Goal: Task Accomplishment & Management: Use online tool/utility

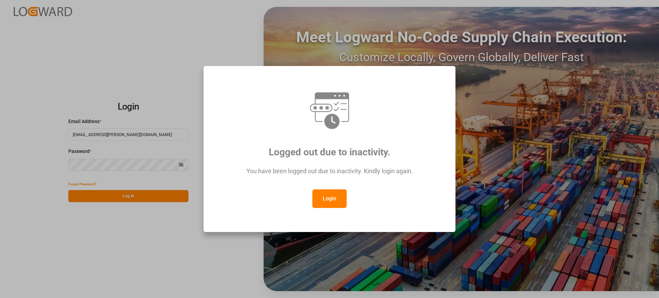
drag, startPoint x: 334, startPoint y: 198, endPoint x: 303, endPoint y: 206, distance: 31.7
click at [334, 198] on button "Login" at bounding box center [330, 198] width 34 height 19
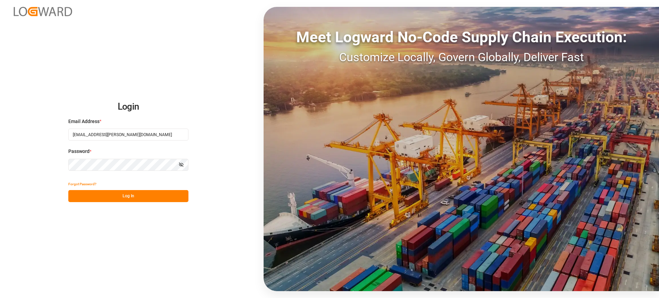
click at [150, 194] on button "Log In" at bounding box center [128, 196] width 120 height 12
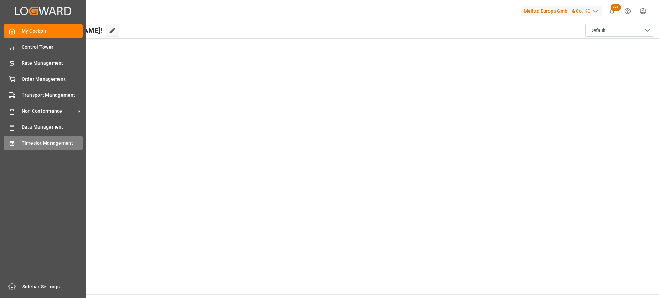
click at [24, 141] on span "Timeslot Management" at bounding box center [52, 142] width 61 height 7
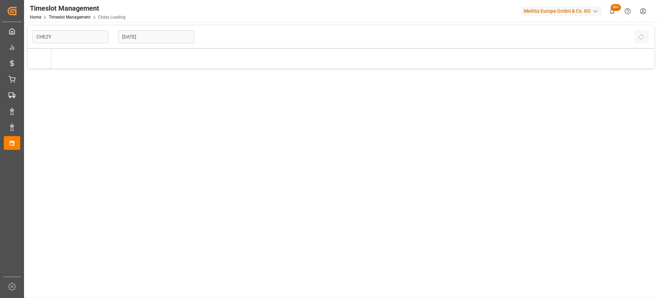
type input "Chezy Loading"
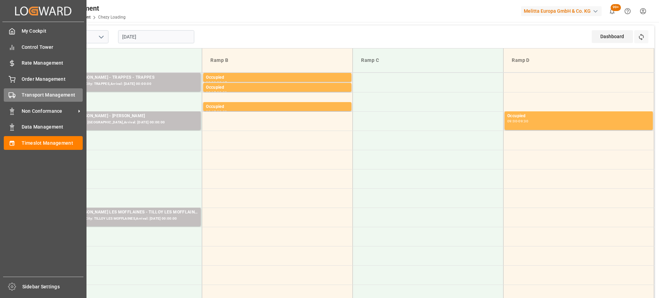
click at [25, 94] on span "Transport Management" at bounding box center [52, 94] width 61 height 7
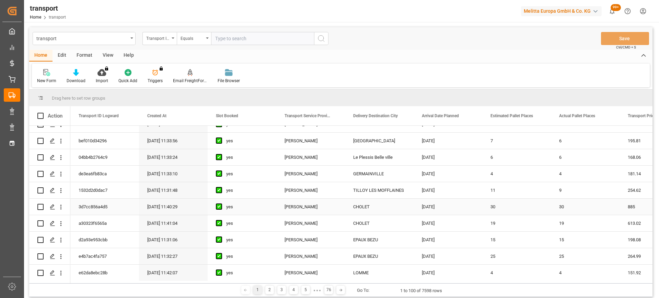
scroll to position [481, 0]
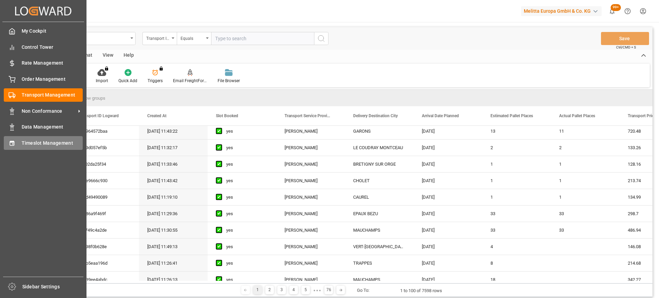
click at [16, 140] on div "Timeslot Management Timeslot Management" at bounding box center [43, 142] width 79 height 13
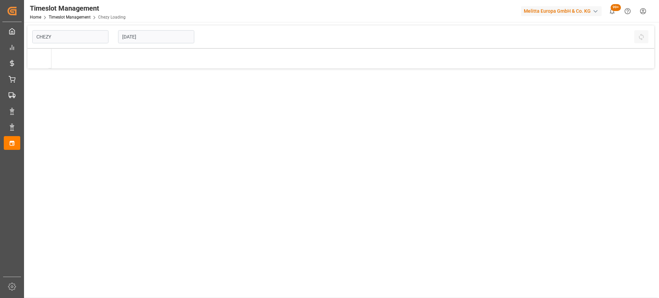
type input "Chezy Loading"
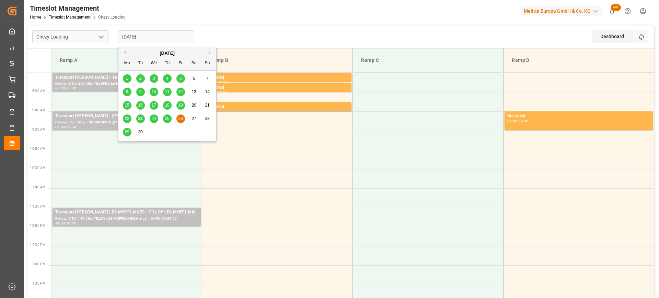
click at [166, 37] on input "[DATE]" at bounding box center [156, 36] width 76 height 13
click at [127, 133] on span "29" at bounding box center [127, 131] width 4 height 5
type input "[DATE]"
